Goal: Task Accomplishment & Management: Complete application form

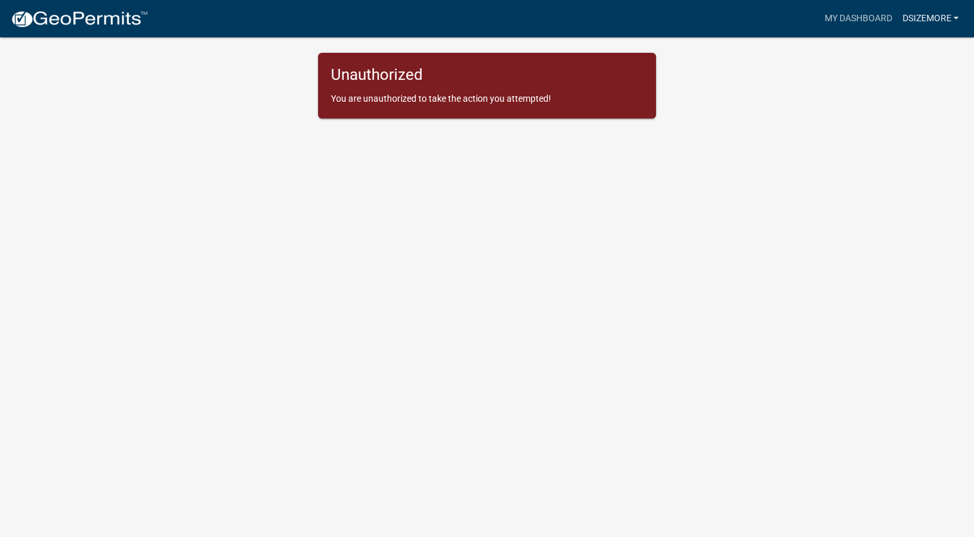
click at [938, 18] on link "dsizemore" at bounding box center [930, 18] width 67 height 24
click at [904, 54] on link "Account" at bounding box center [912, 52] width 103 height 31
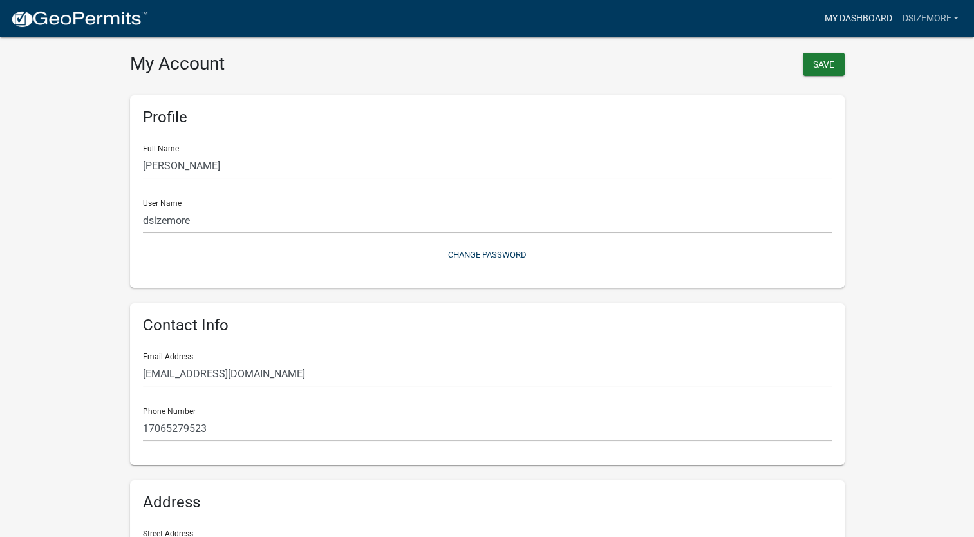
click at [850, 17] on link "My Dashboard" at bounding box center [858, 18] width 78 height 24
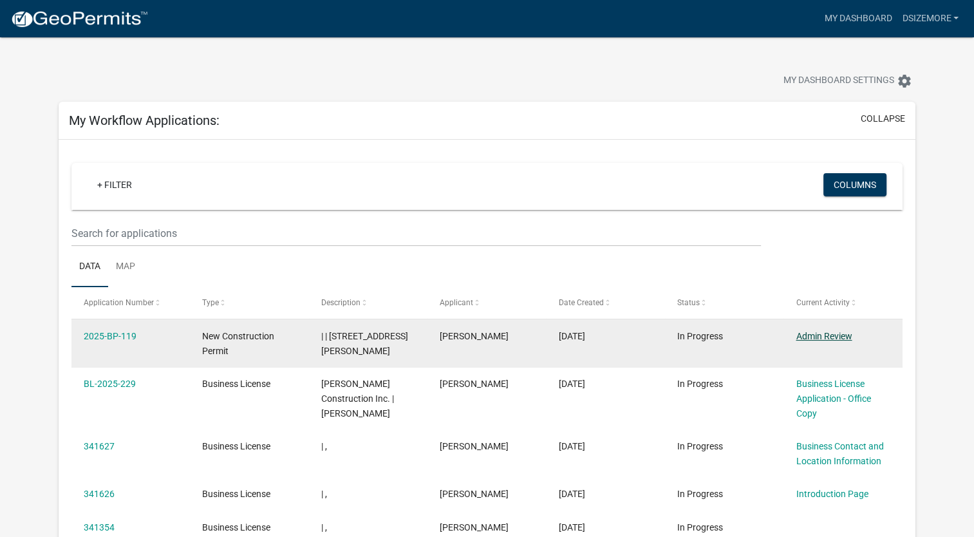
click at [817, 334] on link "Admin Review" at bounding box center [824, 336] width 56 height 10
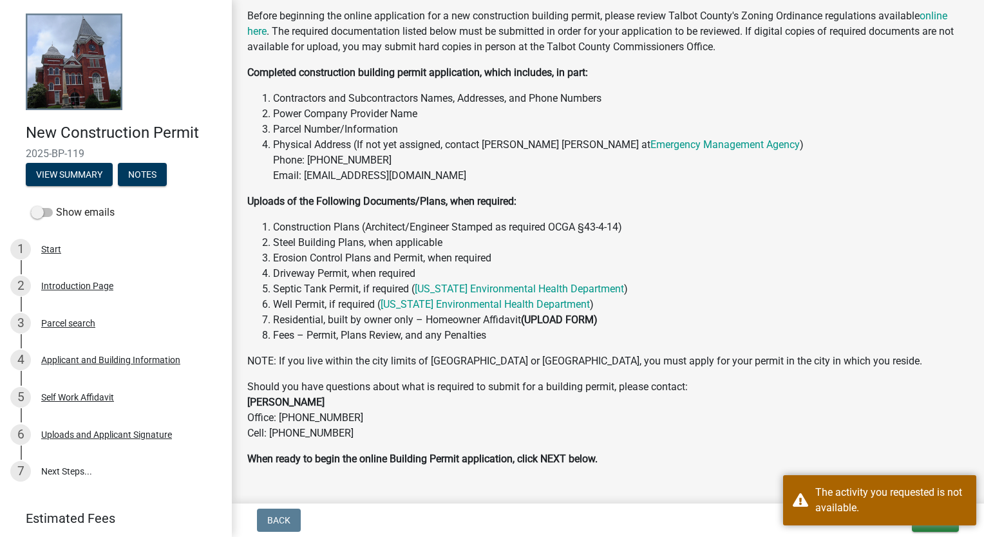
scroll to position [258, 0]
click at [801, 295] on li "Septic Tank Permit, if required ( Georgia Environmental Health Department )" at bounding box center [620, 288] width 695 height 15
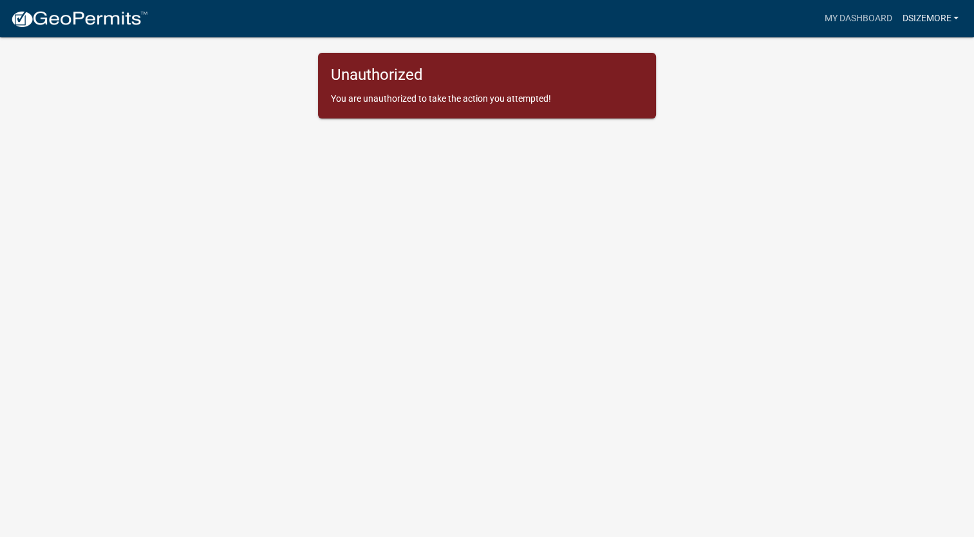
click at [944, 19] on link "dsizemore" at bounding box center [930, 18] width 67 height 24
click at [807, 151] on body "Internet Explorer does NOT work with GeoPermits. Get a new browser for more sec…" at bounding box center [487, 283] width 974 height 537
click at [939, 20] on link "dsizemore" at bounding box center [930, 18] width 67 height 24
click at [907, 53] on link "Account" at bounding box center [912, 52] width 103 height 31
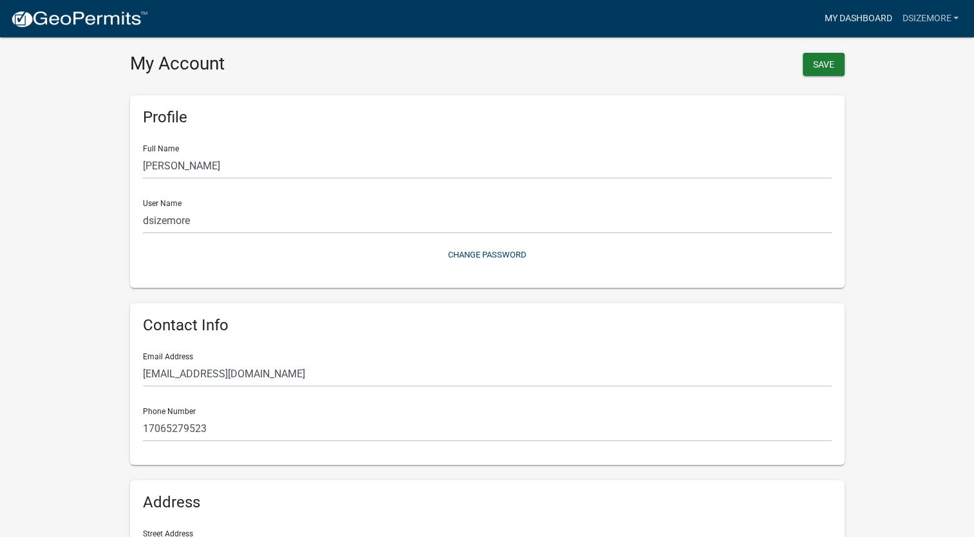
click at [858, 17] on link "My Dashboard" at bounding box center [858, 18] width 78 height 24
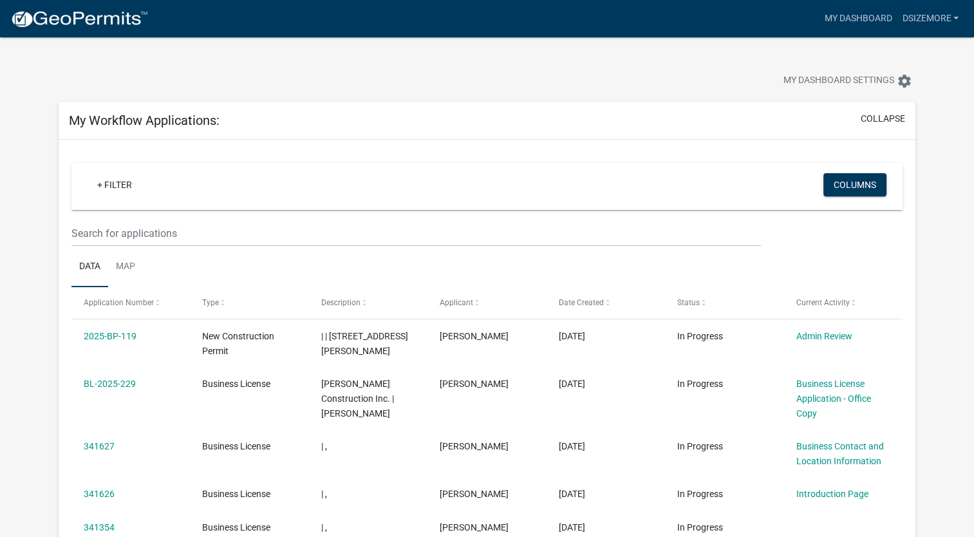
click at [583, 183] on div "+ Filter" at bounding box center [350, 186] width 547 height 26
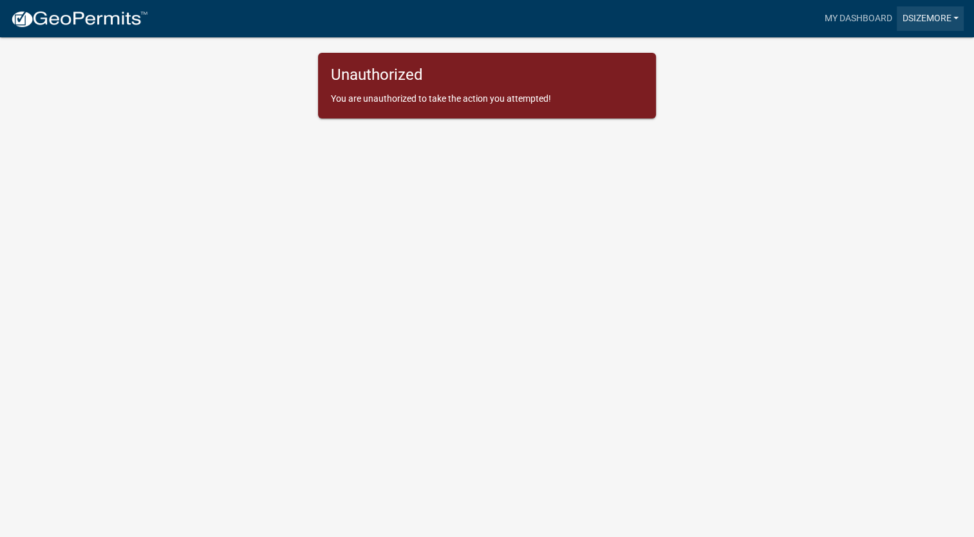
click at [956, 15] on link "dsizemore" at bounding box center [930, 18] width 67 height 24
click at [740, 252] on body "Internet Explorer does NOT work with GeoPermits. Get a new browser for more sec…" at bounding box center [487, 283] width 974 height 537
click at [941, 16] on link "dsizemore" at bounding box center [930, 18] width 67 height 24
click at [801, 164] on body "Internet Explorer does NOT work with GeoPermits. Get a new browser for more sec…" at bounding box center [487, 283] width 974 height 537
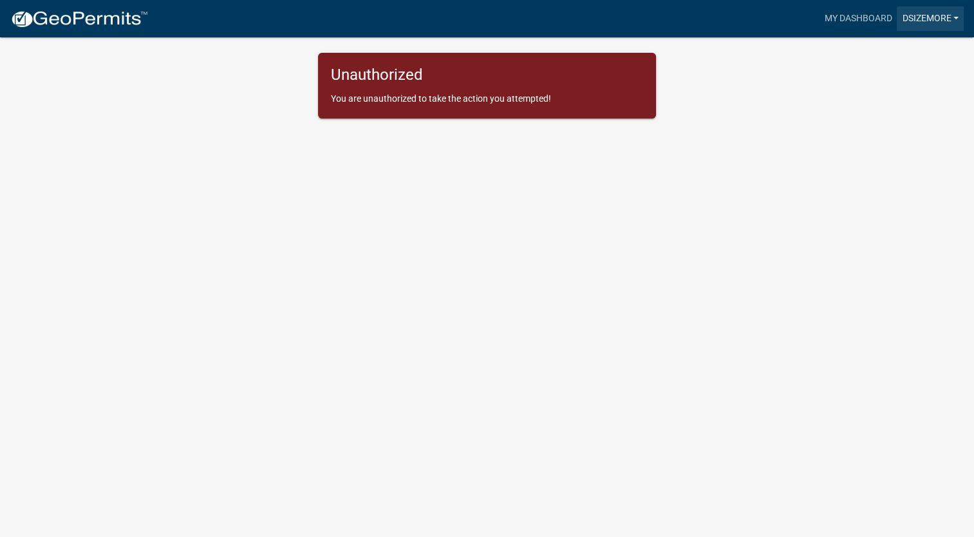
click at [943, 19] on link "dsizemore" at bounding box center [930, 18] width 67 height 24
click at [890, 93] on link "Logout" at bounding box center [912, 94] width 103 height 31
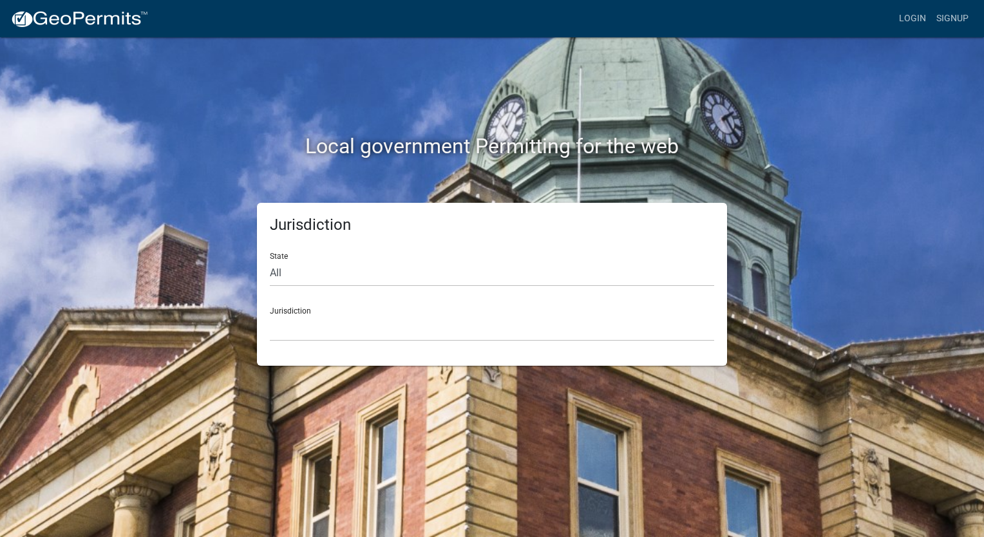
click at [910, 138] on div "Local government Permitting for the web Jurisdiction State All Colorado Georgia…" at bounding box center [492, 268] width 984 height 537
click at [912, 150] on div "Local government Permitting for the web Jurisdiction State All Colorado Georgia…" at bounding box center [492, 268] width 984 height 537
click at [803, 134] on h2 "Local government Permitting for the web" at bounding box center [492, 146] width 715 height 24
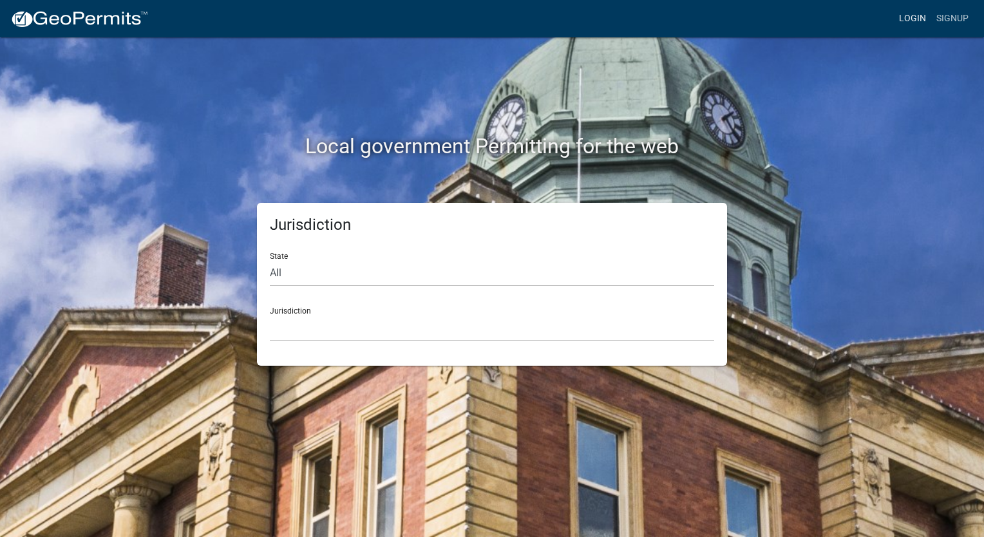
click at [912, 14] on link "Login" at bounding box center [912, 18] width 37 height 24
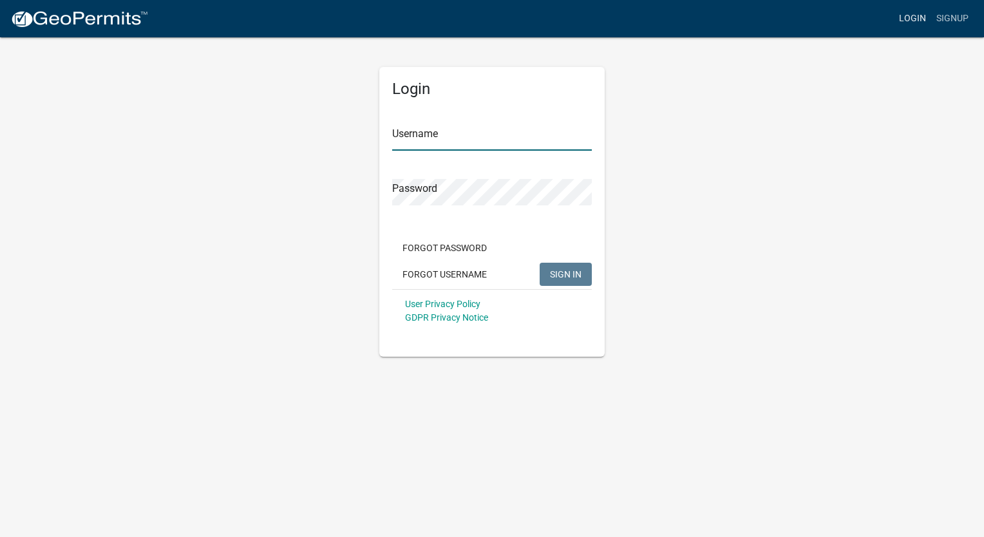
type input "dsizemore"
click at [569, 270] on span "SIGN IN" at bounding box center [566, 274] width 32 height 10
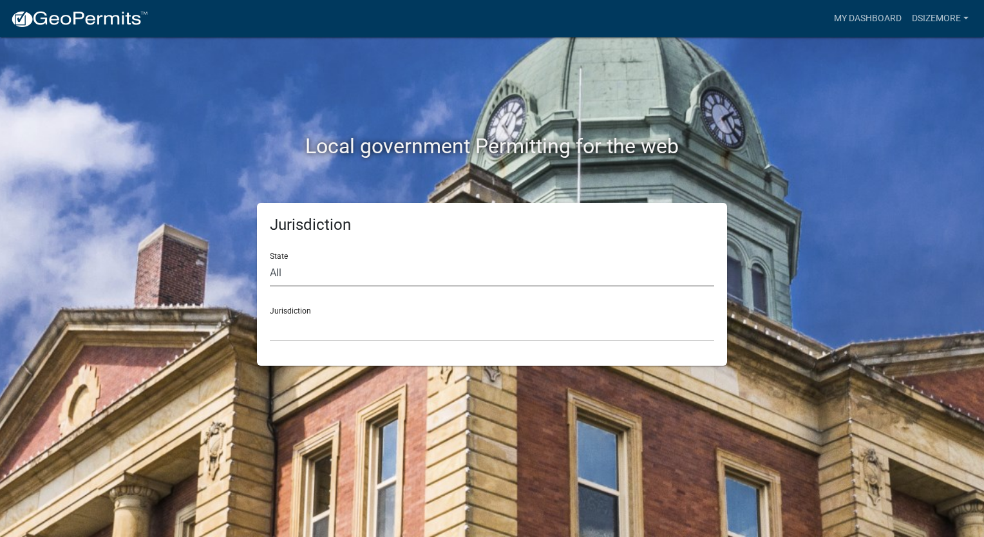
click at [388, 270] on select "All Colorado Georgia Indiana Iowa Kansas Minnesota Ohio South Carolina Wisconsin" at bounding box center [492, 273] width 444 height 26
select select "Georgia"
click at [270, 260] on select "All Colorado Georgia Indiana Iowa Kansas Minnesota Ohio South Carolina Wisconsin" at bounding box center [492, 273] width 444 height 26
click at [312, 312] on div "Jurisdiction Carroll County, Georgia Cook County, Georgia Crawford County, Geor…" at bounding box center [492, 319] width 444 height 44
click at [307, 310] on div "Jurisdiction Carroll County, Georgia Cook County, Georgia Crawford County, Geor…" at bounding box center [492, 319] width 444 height 44
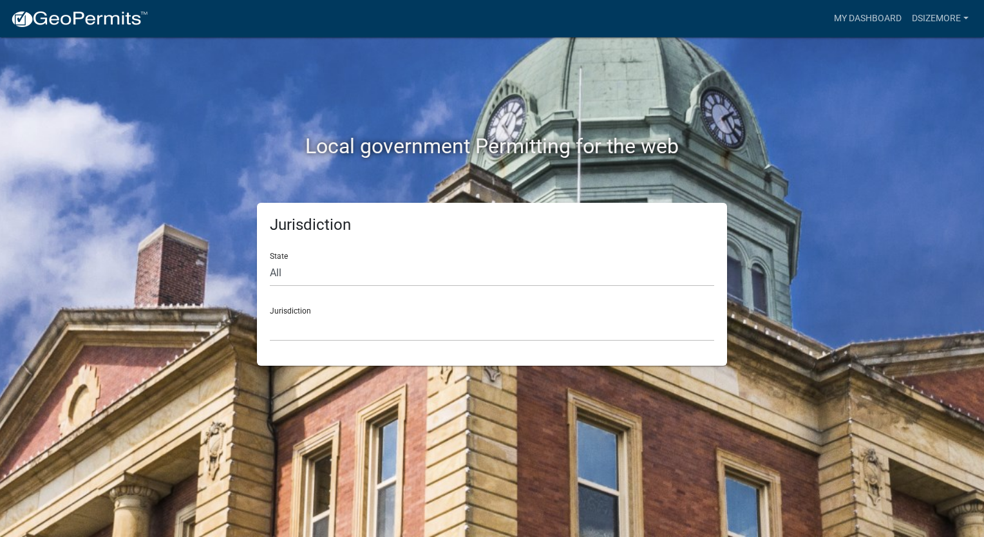
click at [291, 343] on div "Jurisdiction State All Colorado Georgia Indiana Iowa Kansas Minnesota Ohio Sout…" at bounding box center [492, 284] width 470 height 163
click at [295, 318] on select "Carroll County, Georgia Cook County, Georgia Crawford County, Georgia Gilmer Co…" at bounding box center [492, 328] width 444 height 26
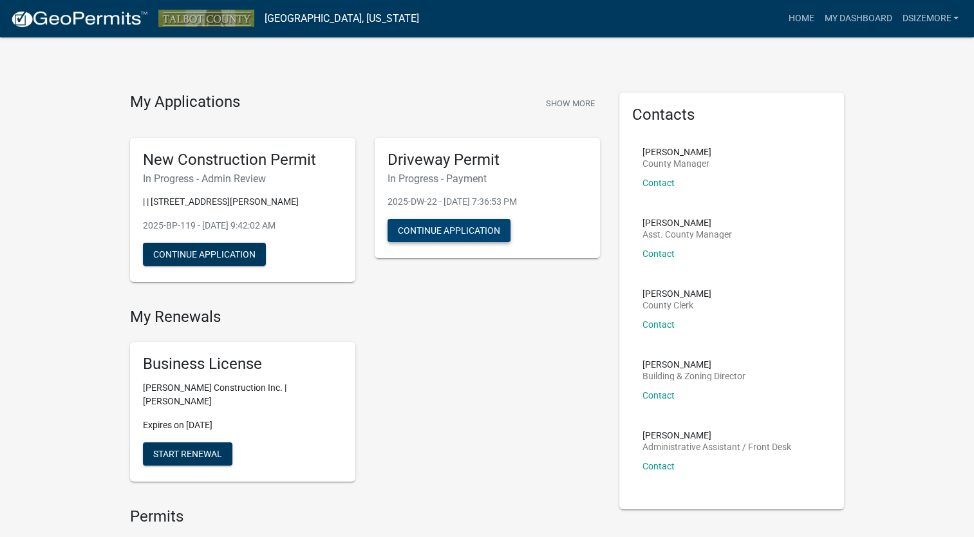
click at [435, 229] on button "Continue Application" at bounding box center [449, 230] width 123 height 23
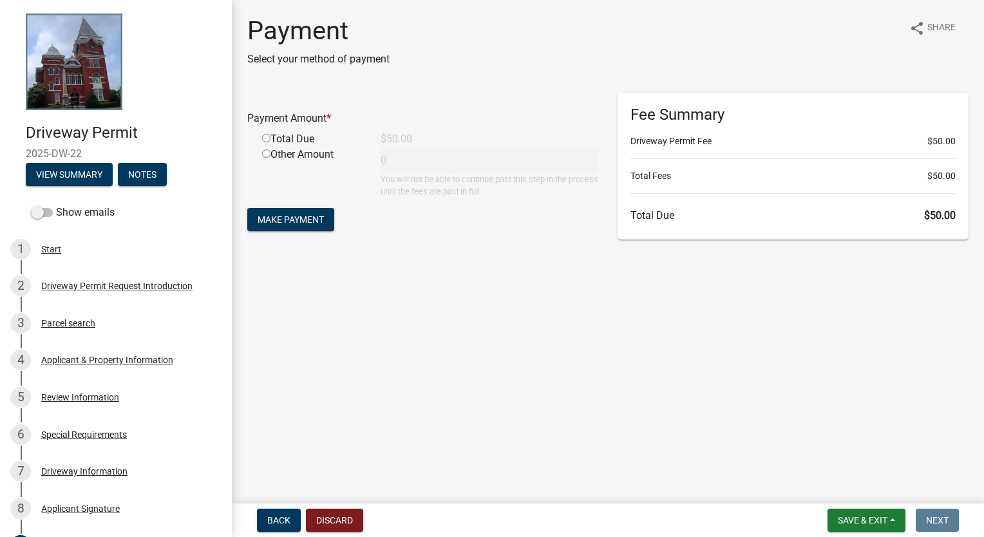
click at [265, 138] on input "radio" at bounding box center [266, 138] width 8 height 8
radio input "true"
type input "50"
click at [296, 225] on button "Make Payment" at bounding box center [290, 219] width 87 height 23
